Goal: Task Accomplishment & Management: Use online tool/utility

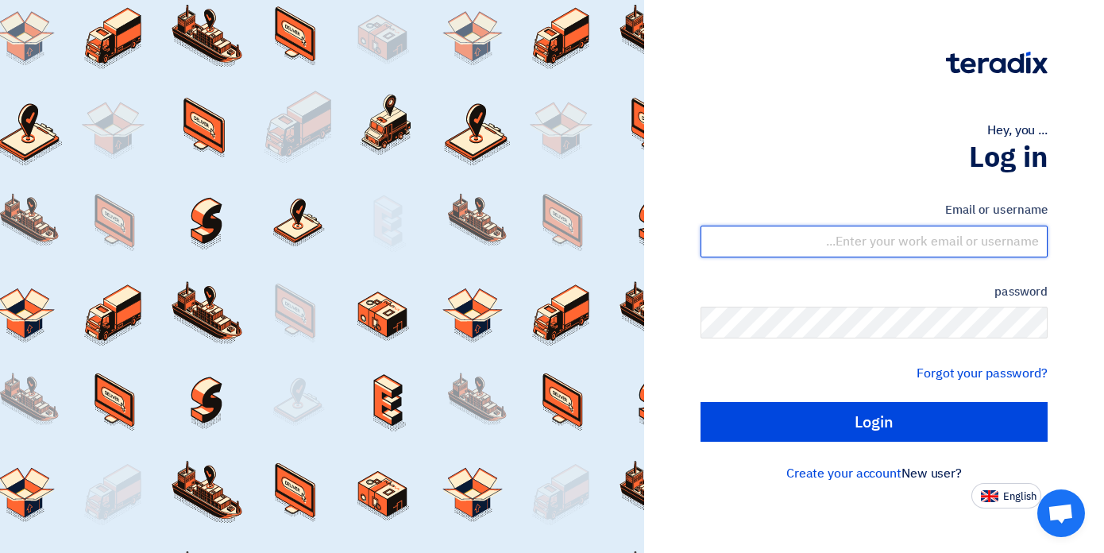
click at [838, 241] on input "text" at bounding box center [874, 242] width 347 height 32
type input "[PERSON_NAME][EMAIL_ADDRESS][DOMAIN_NAME]"
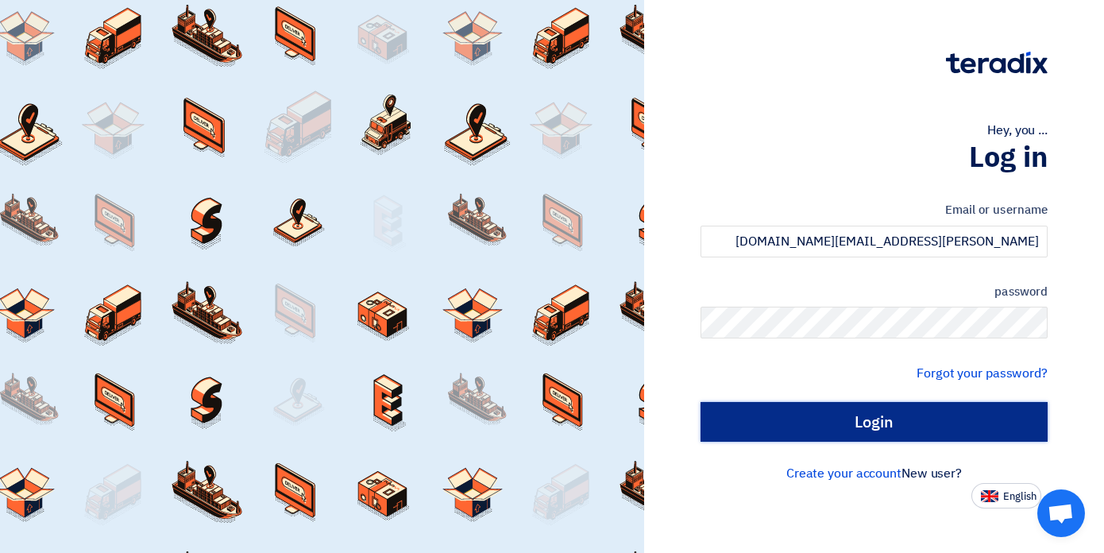
click at [883, 419] on input "Login" at bounding box center [874, 422] width 347 height 40
type input "Sign in"
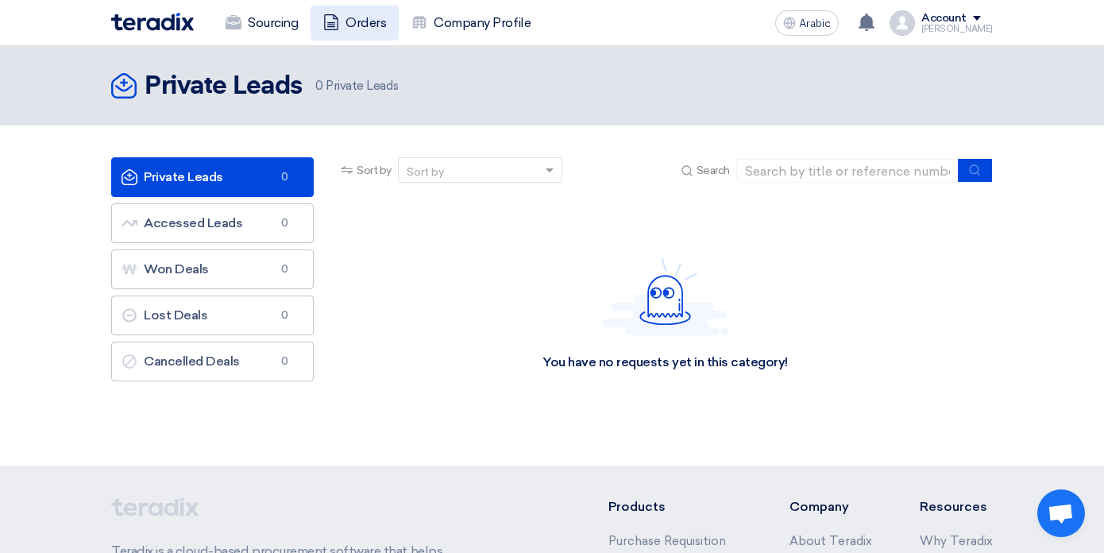
click at [349, 32] on font "Orders" at bounding box center [365, 23] width 41 height 19
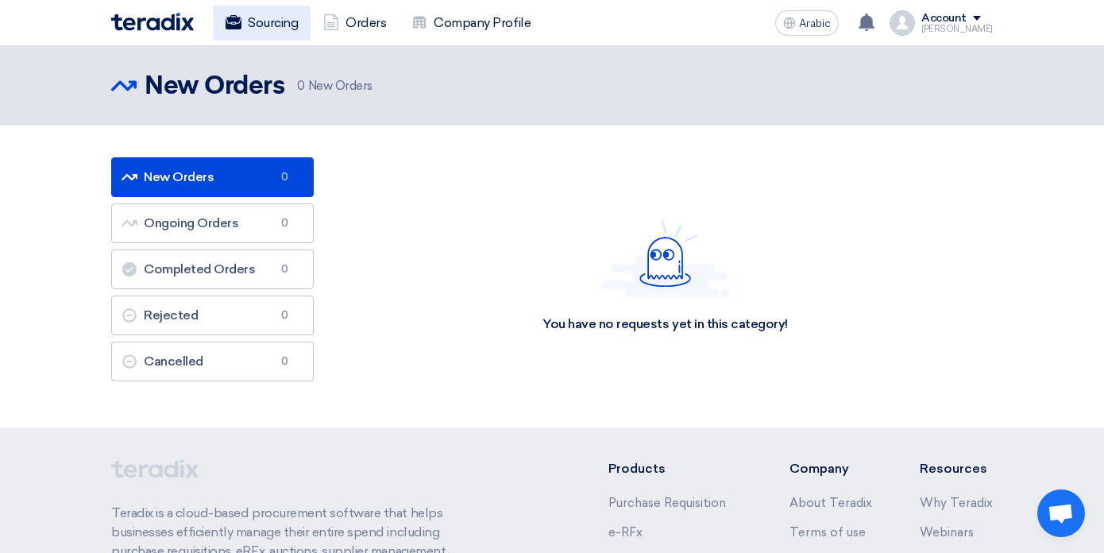
click at [272, 22] on font "Sourcing" at bounding box center [273, 22] width 50 height 15
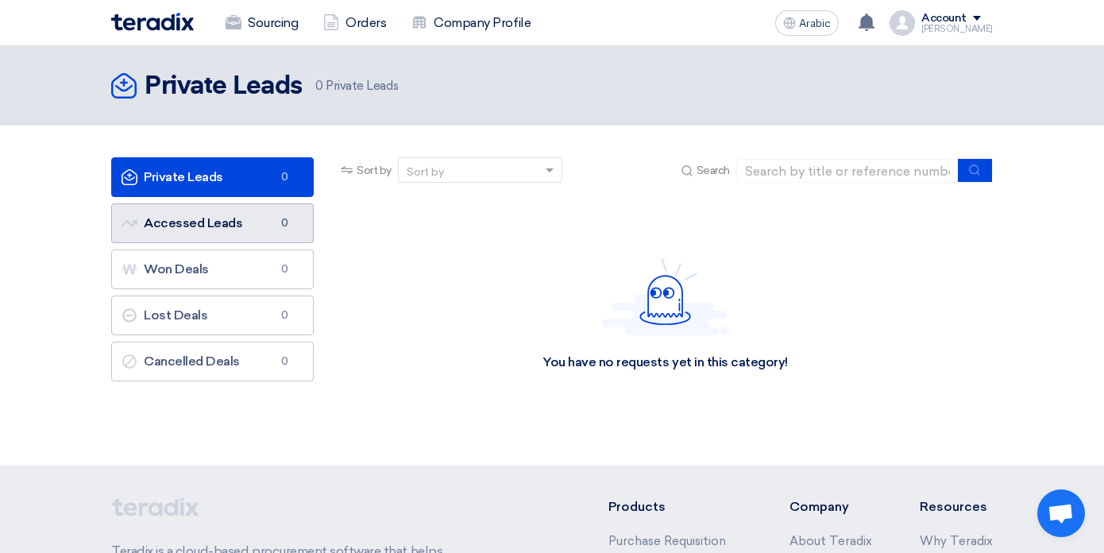
click at [201, 230] on font "Accessed Leads" at bounding box center [193, 222] width 98 height 15
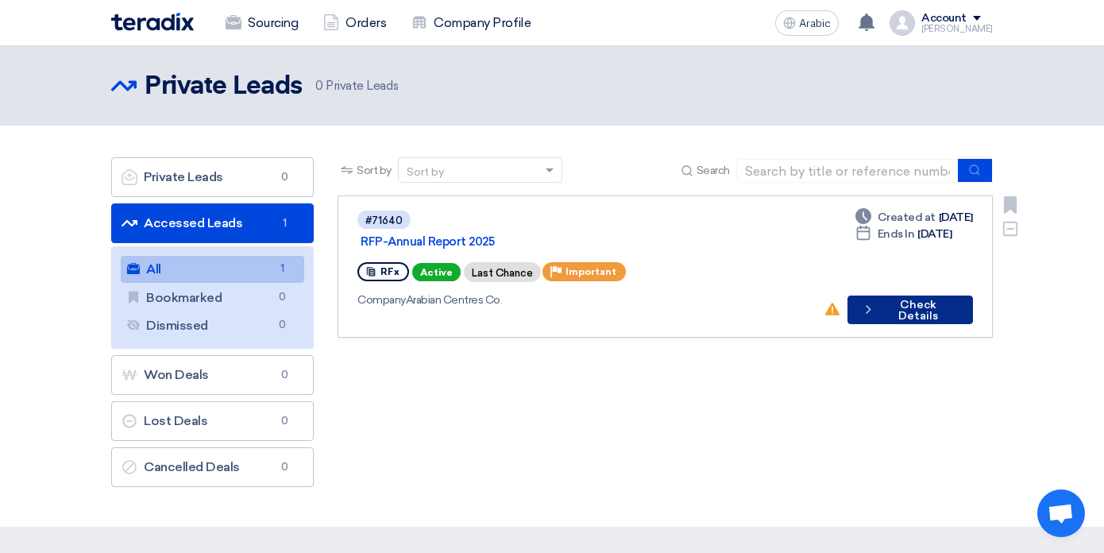
click at [898, 298] on font "Check Details" at bounding box center [918, 310] width 40 height 25
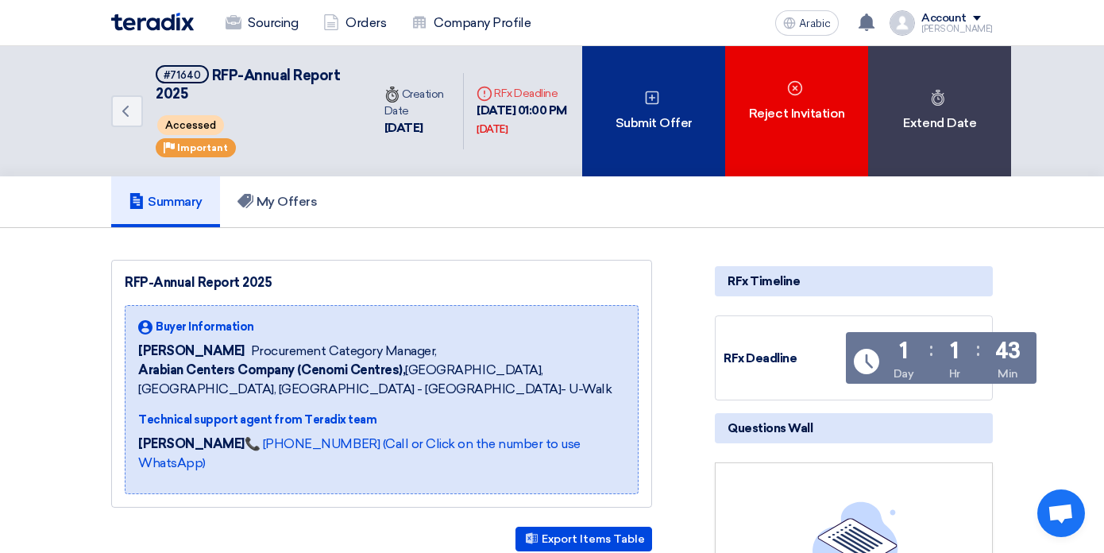
click at [648, 137] on div "Submit Offer" at bounding box center [653, 111] width 143 height 130
